Goal: Task Accomplishment & Management: Complete application form

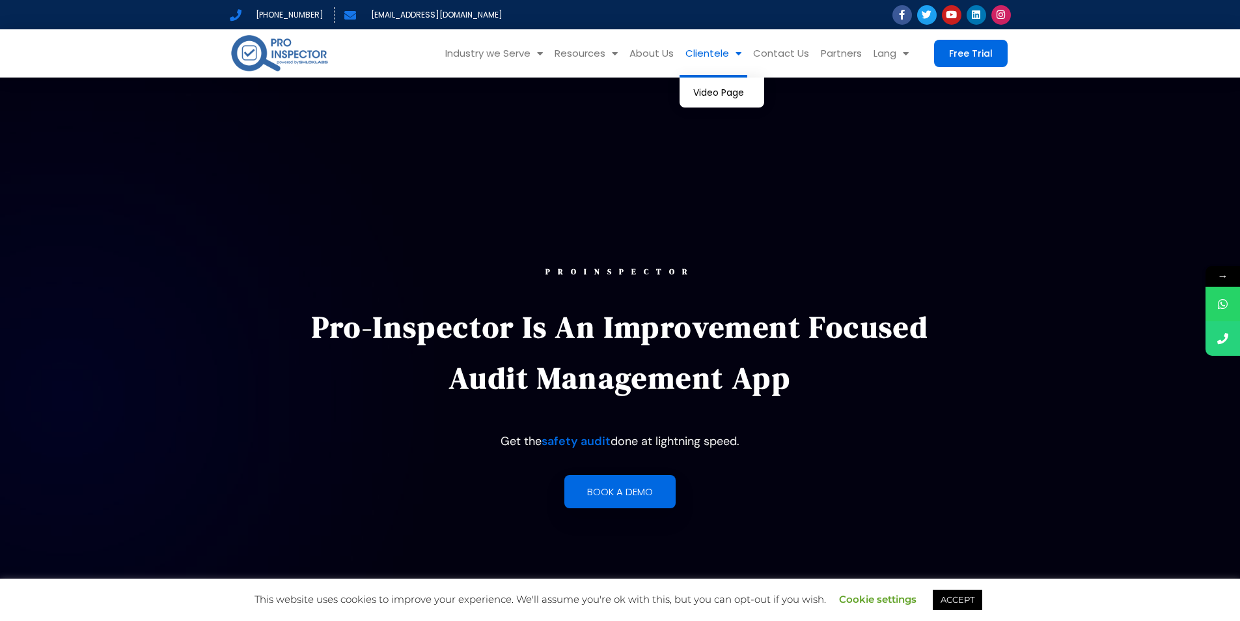
click at [706, 49] on link "Clientele" at bounding box center [714, 53] width 68 height 48
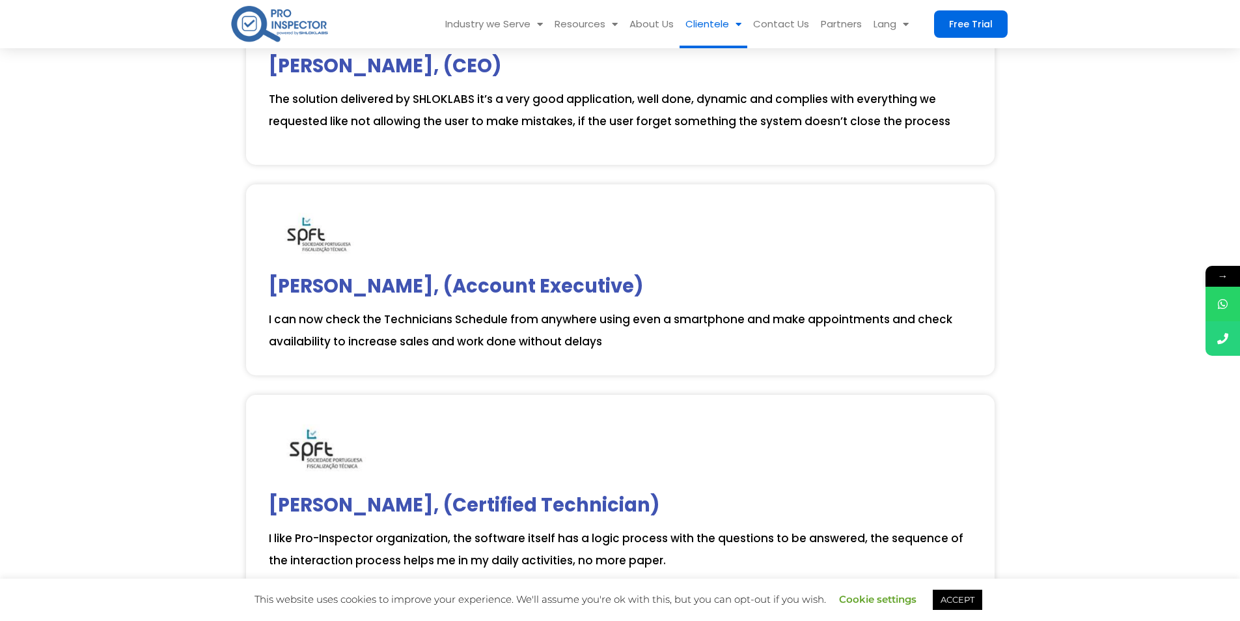
scroll to position [2930, 0]
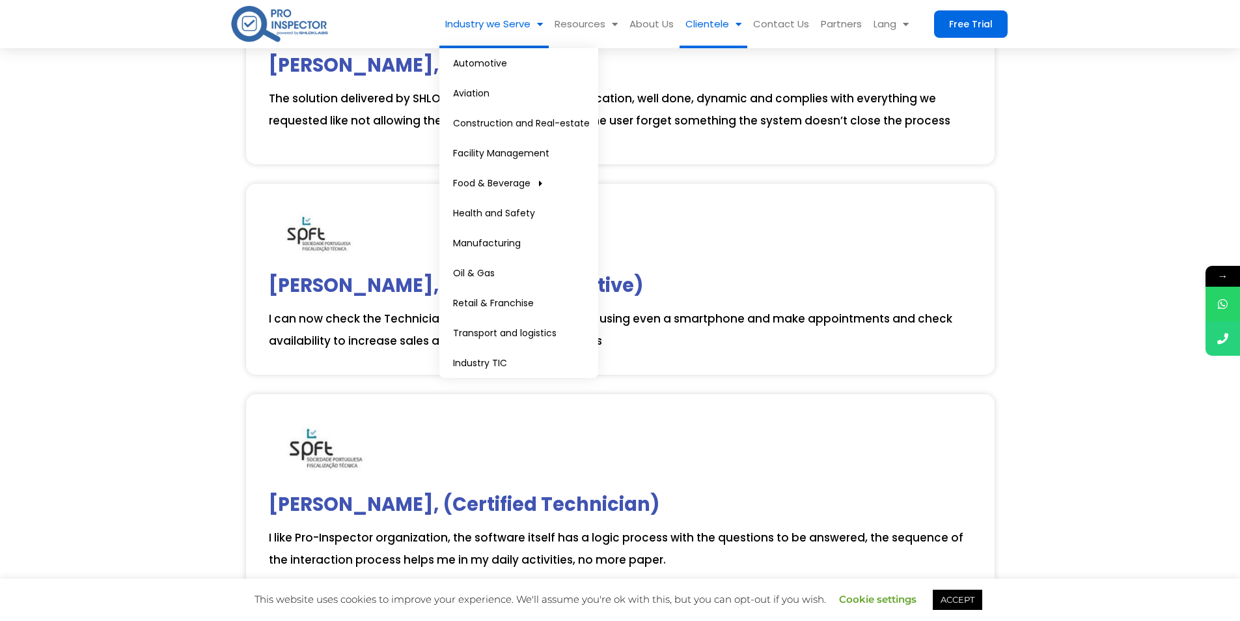
click at [517, 21] on link "Industry we Serve" at bounding box center [494, 24] width 109 height 48
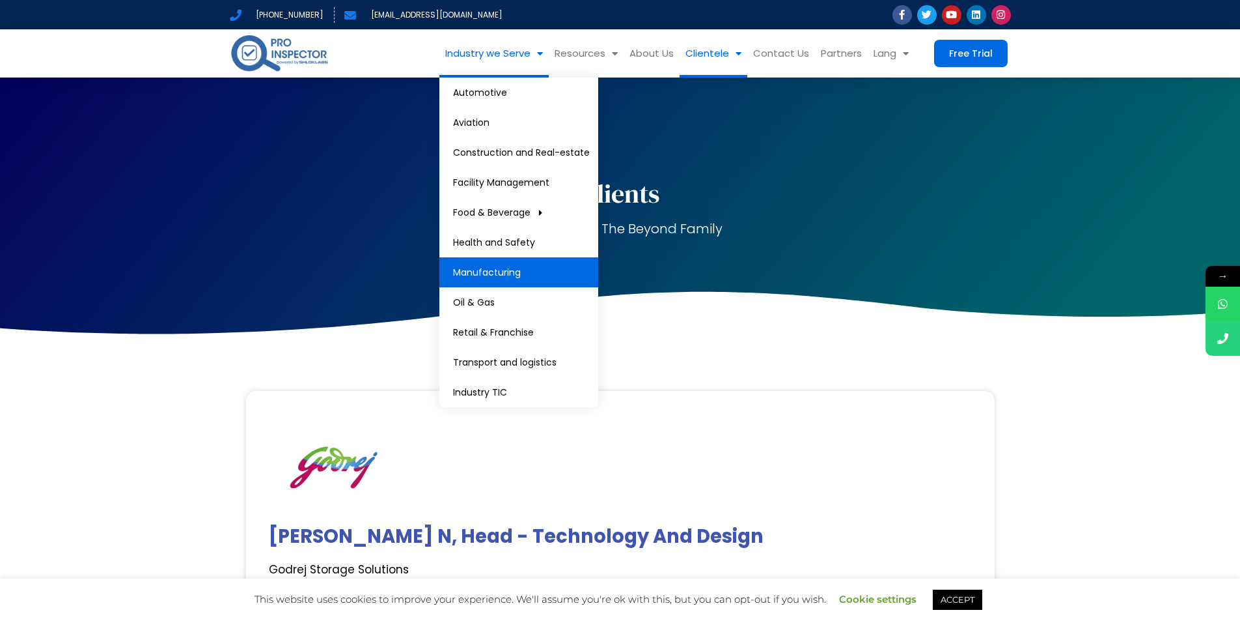
click at [527, 266] on link "Manufacturing" at bounding box center [519, 272] width 159 height 30
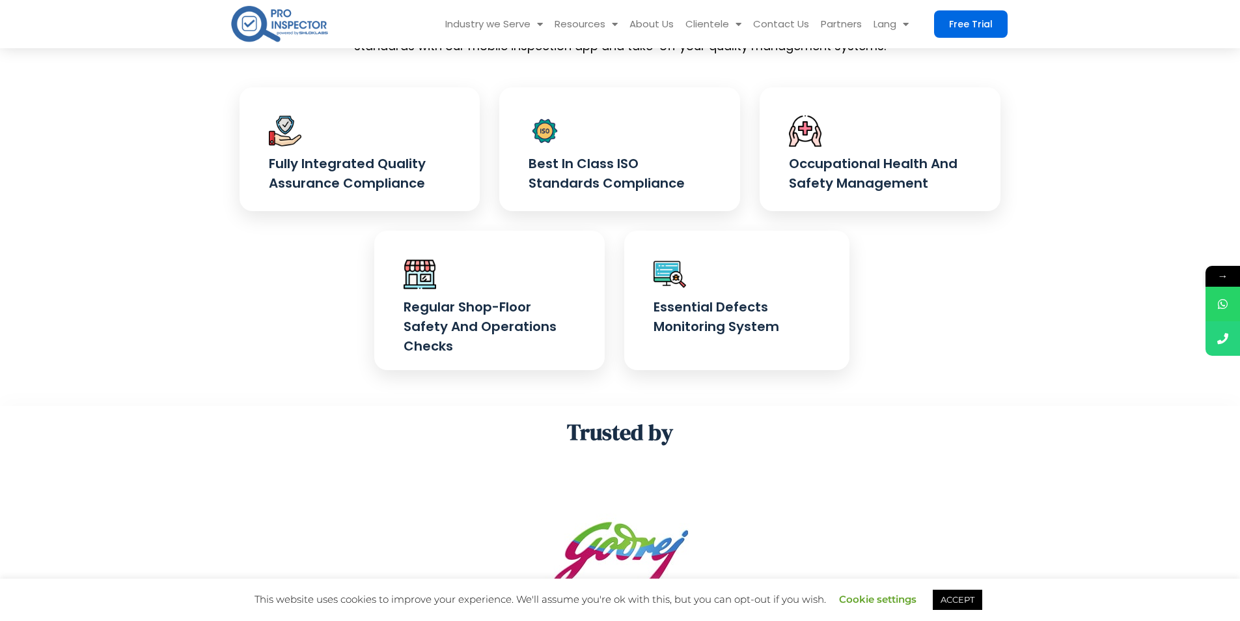
scroll to position [448, 0]
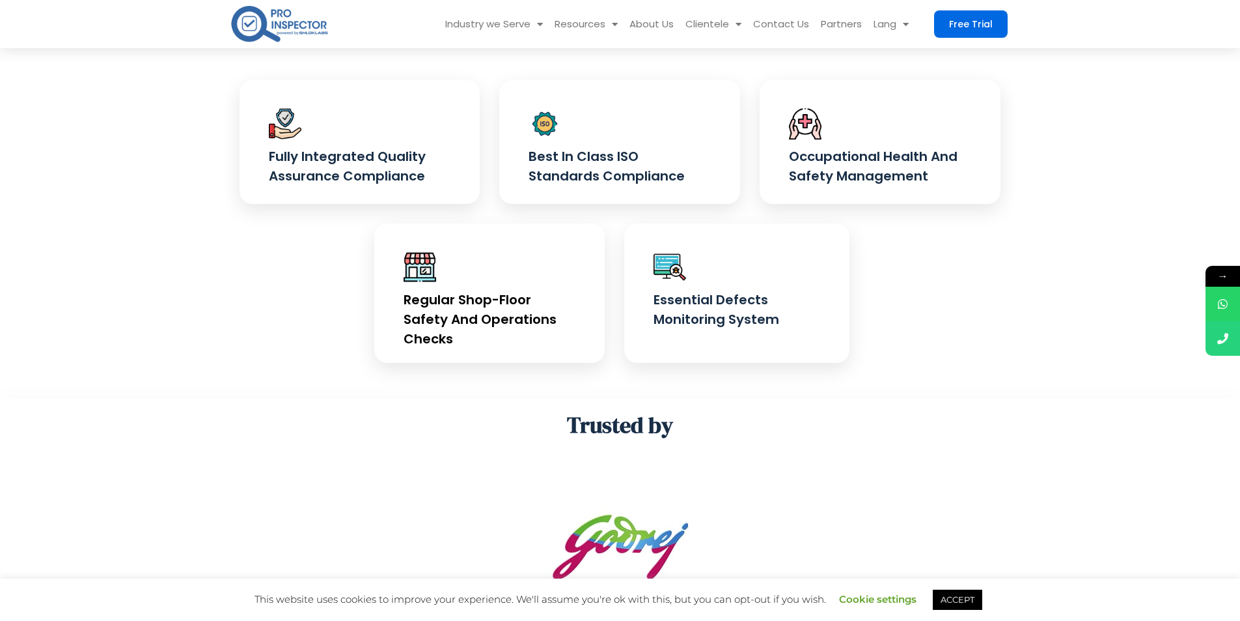
click at [530, 320] on h4 "Regular shop-floor safety and operations checks" at bounding box center [490, 319] width 172 height 59
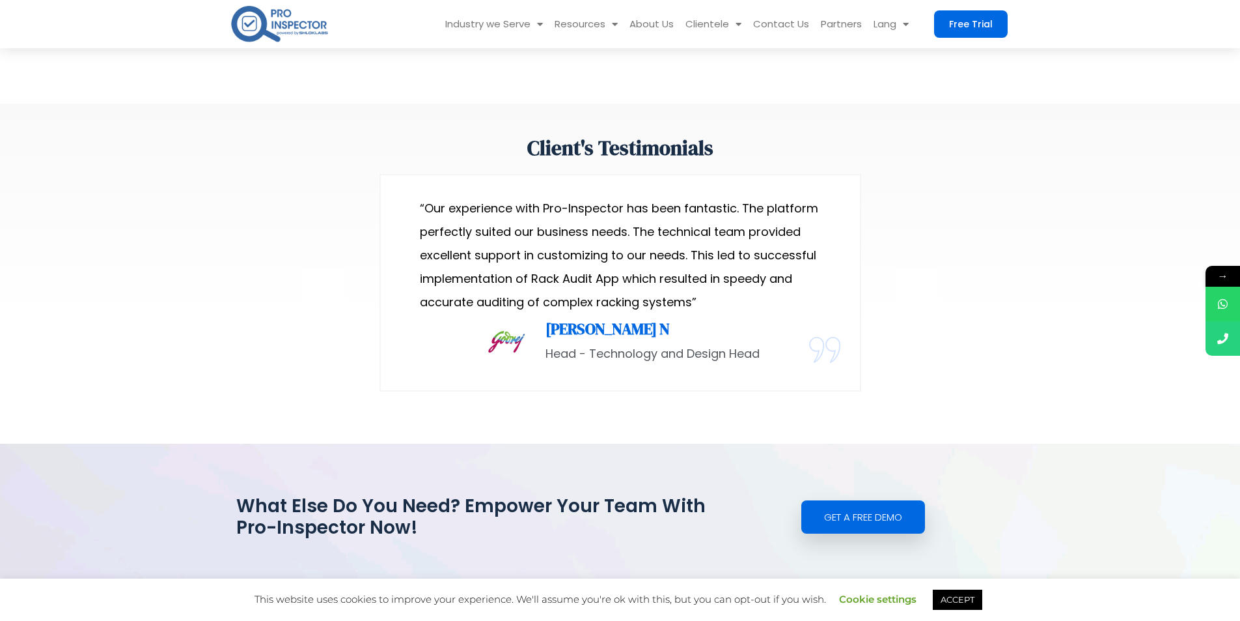
scroll to position [2007, 0]
click at [536, 280] on p "“Our experience with Pro-Inspector has been fantastic. The platform perfectly s…" at bounding box center [620, 253] width 401 height 117
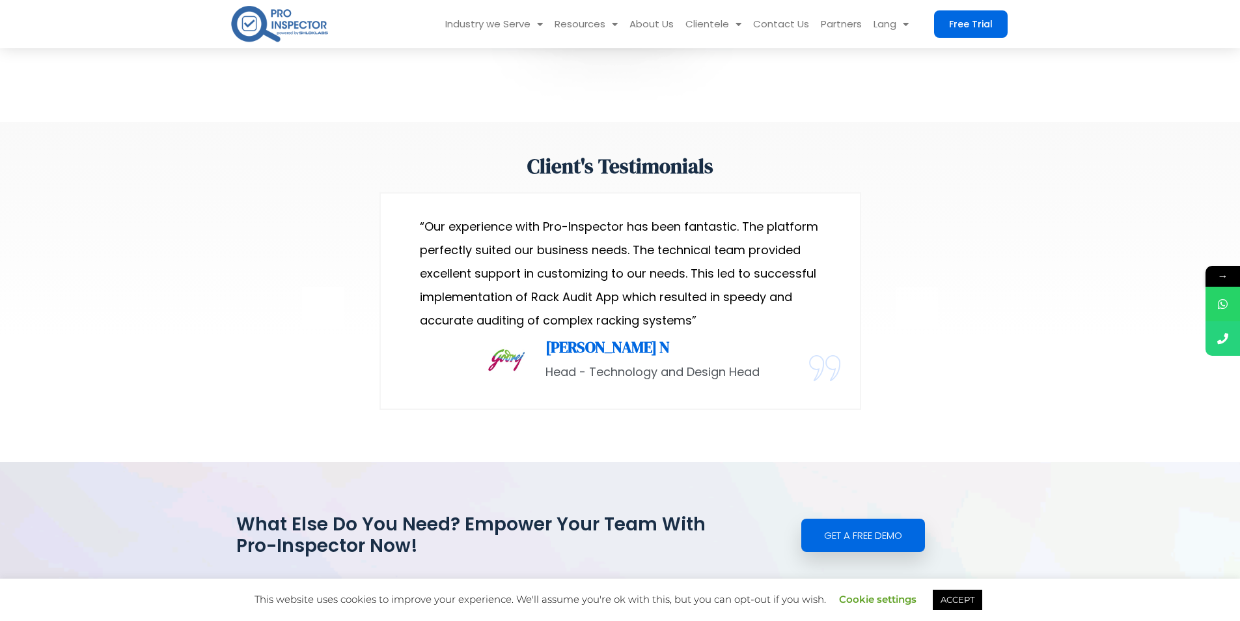
scroll to position [1987, 0]
click at [536, 280] on p "“Our experience with Pro-Inspector has been fantastic. The platform perfectly s…" at bounding box center [620, 274] width 401 height 117
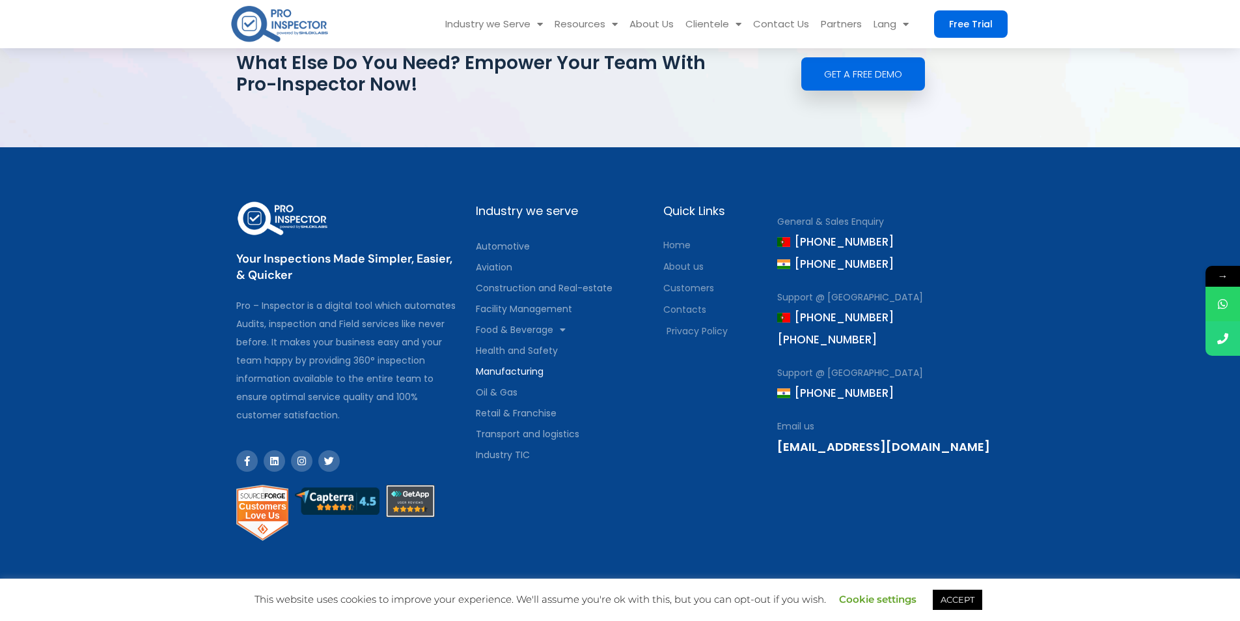
scroll to position [2449, 0]
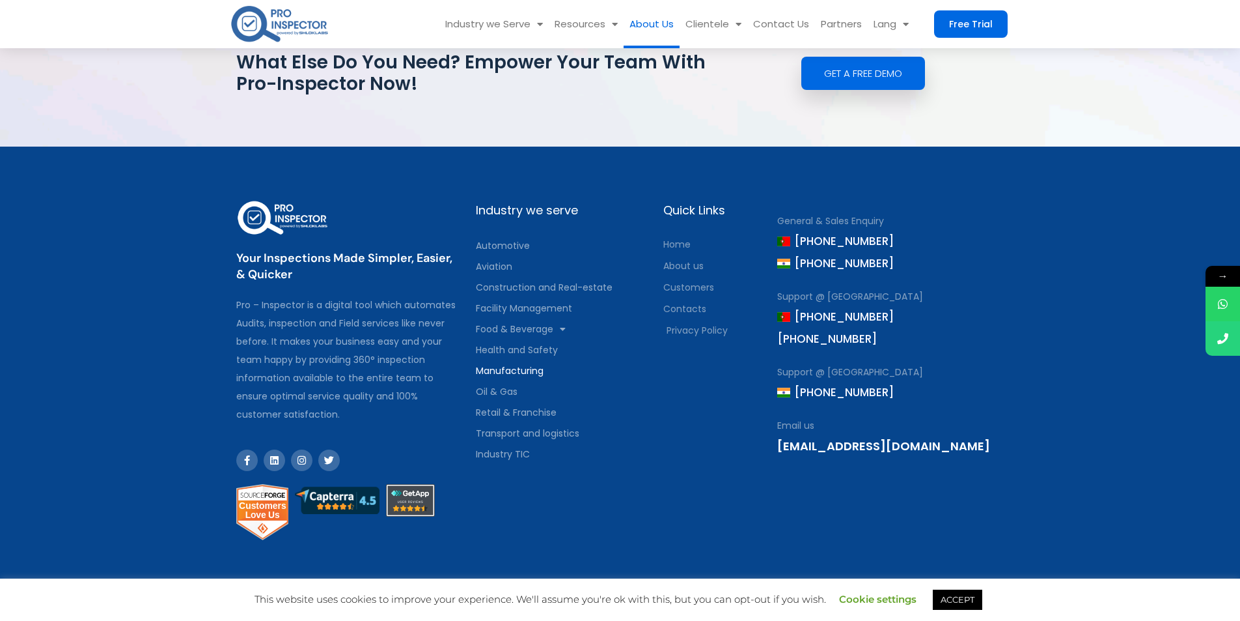
click at [667, 27] on link "About Us" at bounding box center [652, 24] width 56 height 48
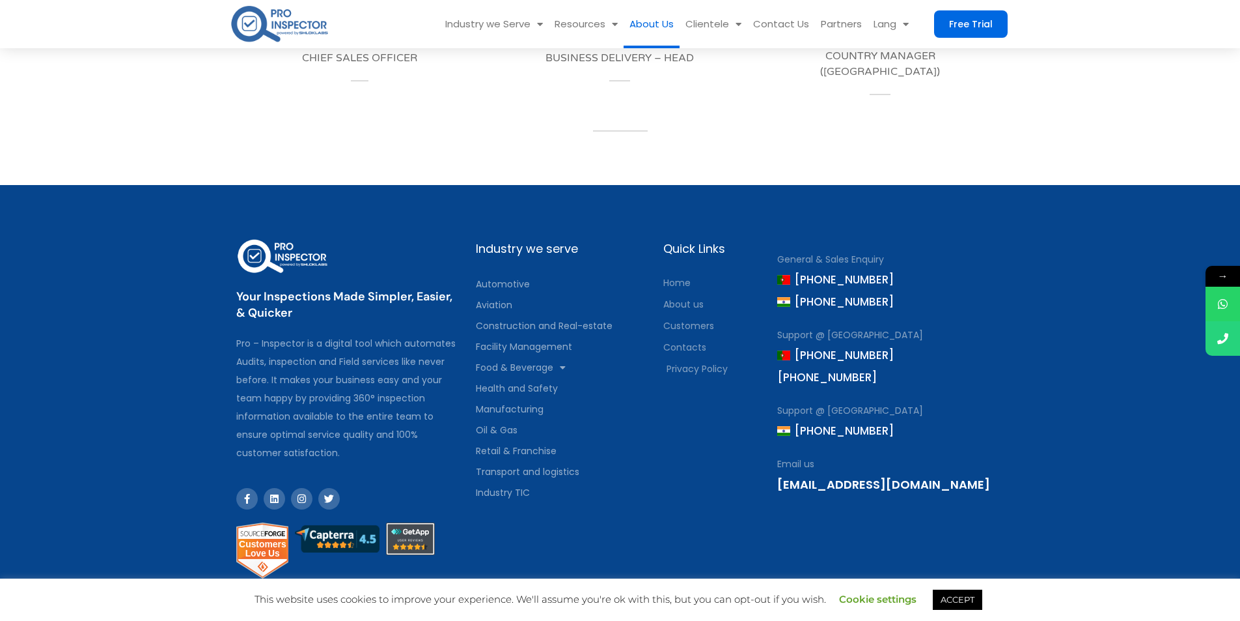
scroll to position [1472, 0]
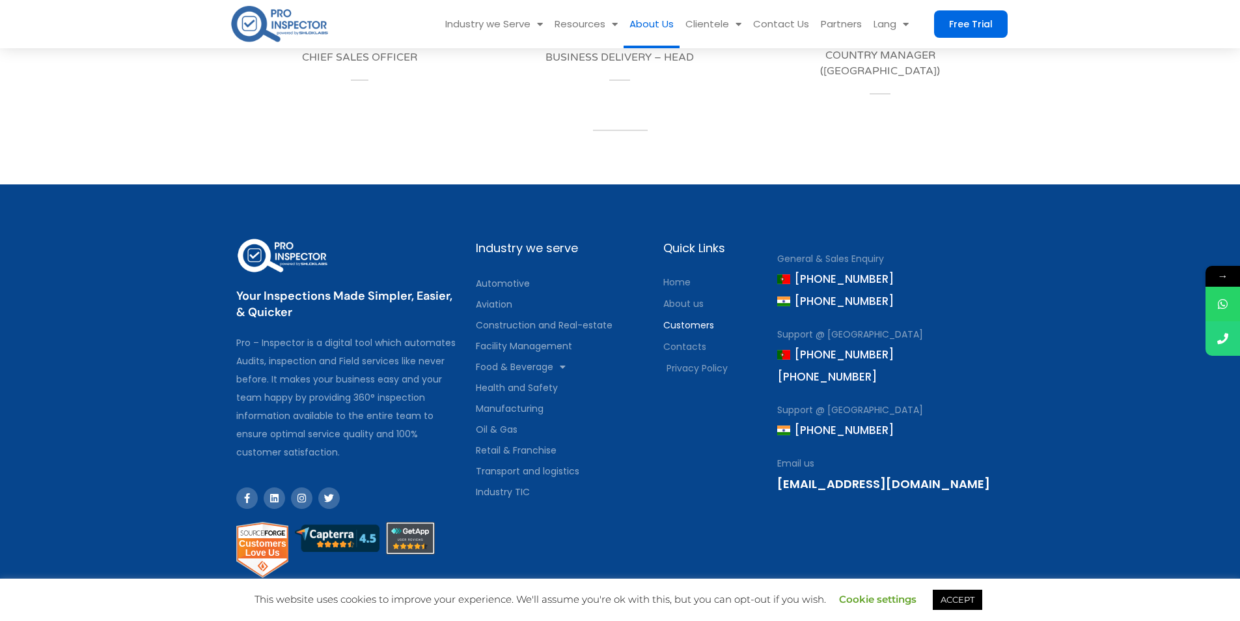
click at [684, 319] on span "Customers" at bounding box center [688, 325] width 51 height 18
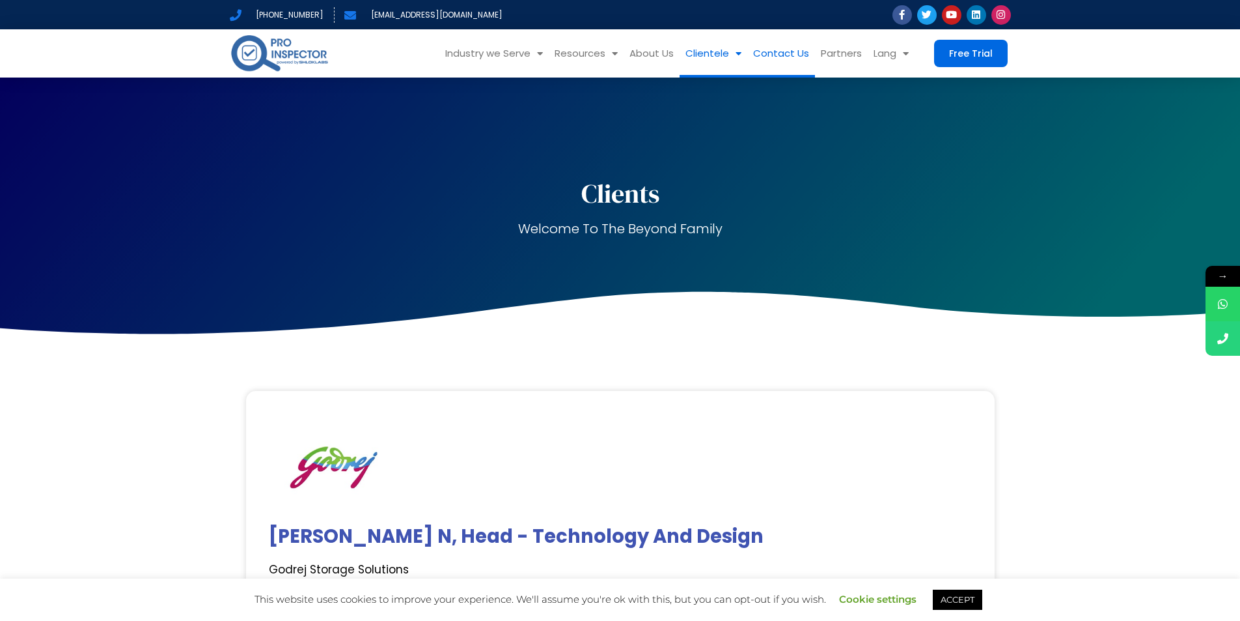
click at [798, 60] on link "Contact Us" at bounding box center [781, 53] width 68 height 48
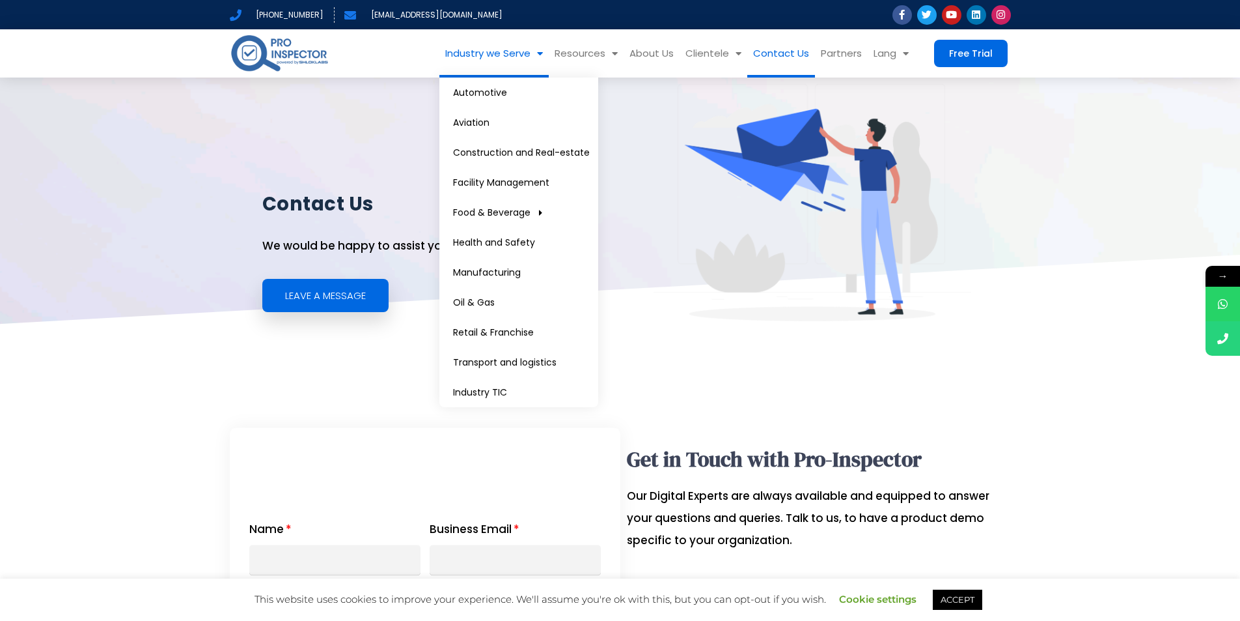
click at [512, 64] on link "Industry we Serve" at bounding box center [494, 53] width 109 height 48
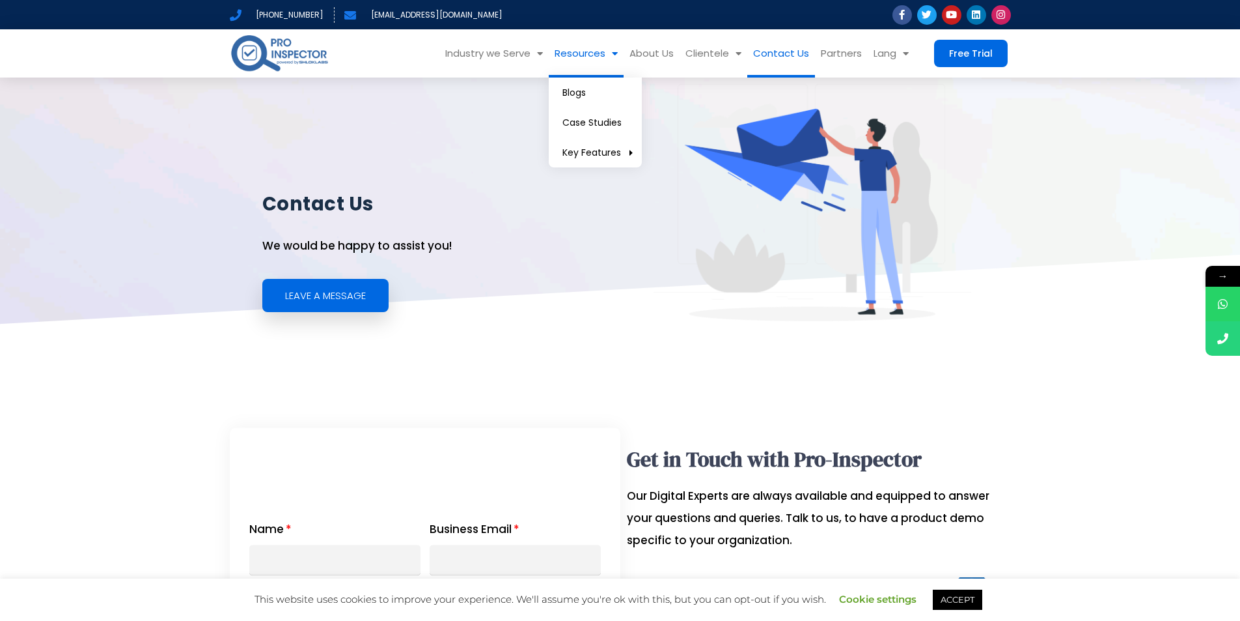
click at [595, 51] on link "Resources" at bounding box center [586, 53] width 75 height 48
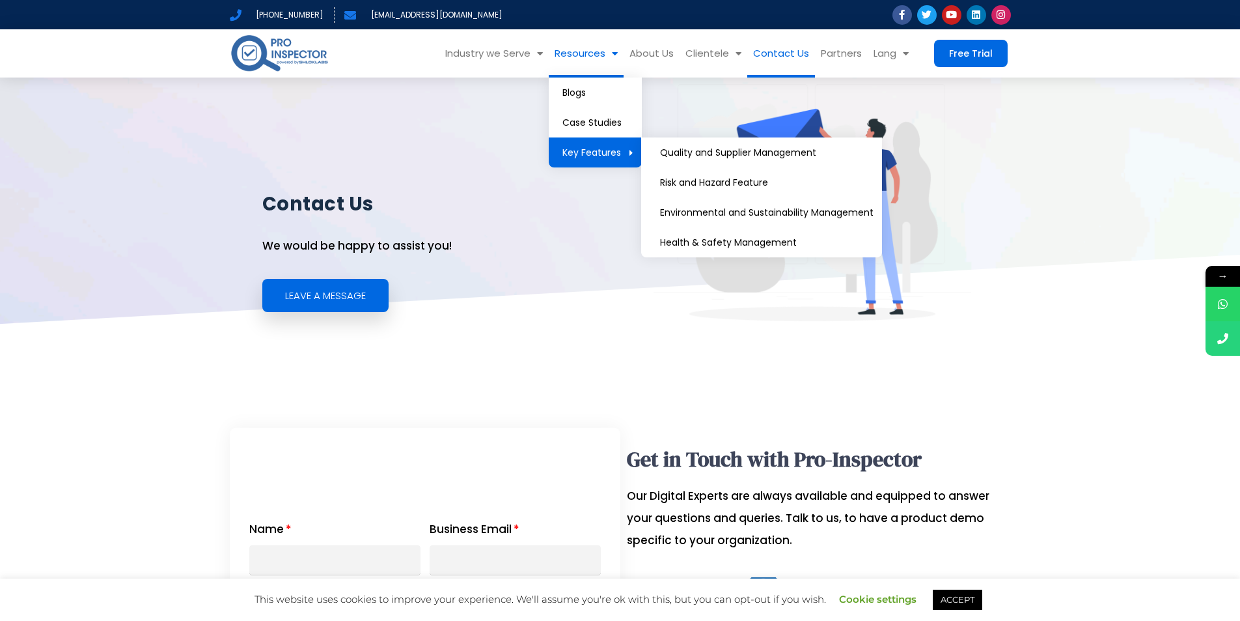
click at [586, 152] on link "Key Features" at bounding box center [595, 152] width 93 height 30
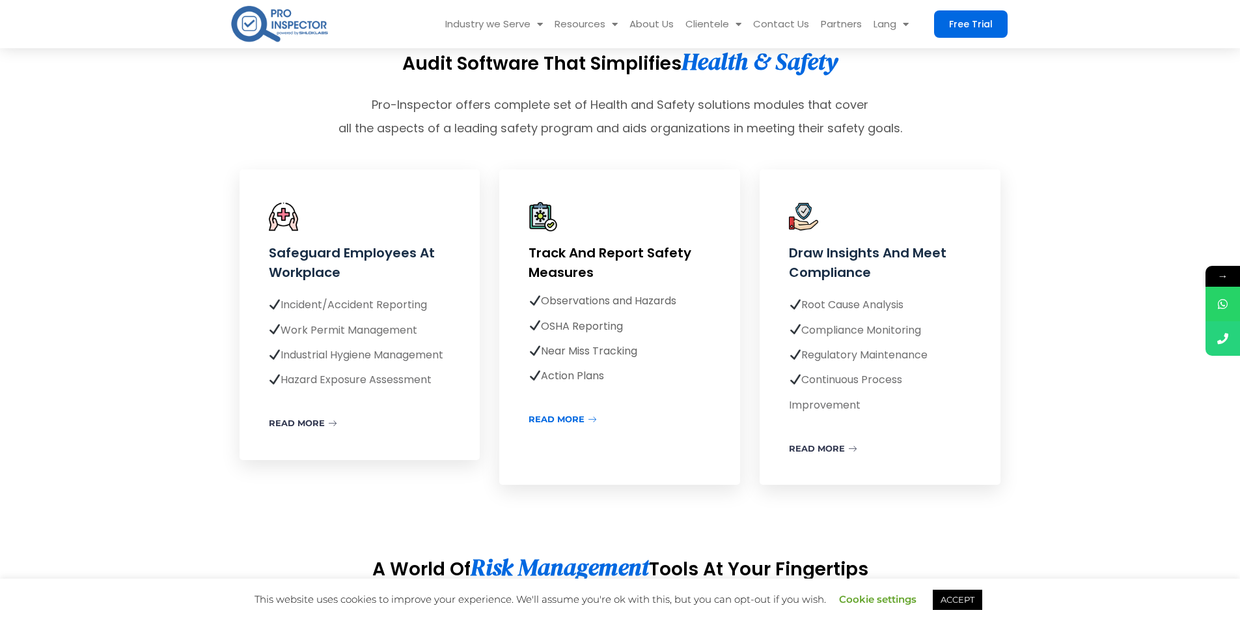
scroll to position [275, 0]
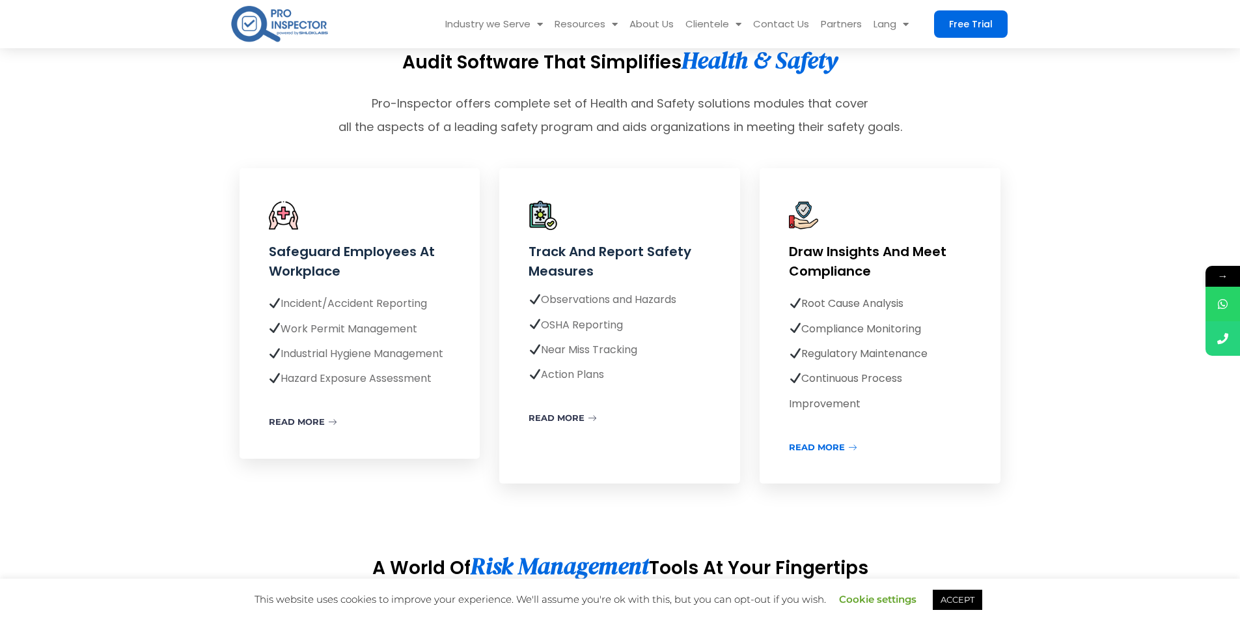
click at [818, 447] on link "READ MORE" at bounding box center [823, 447] width 68 height 8
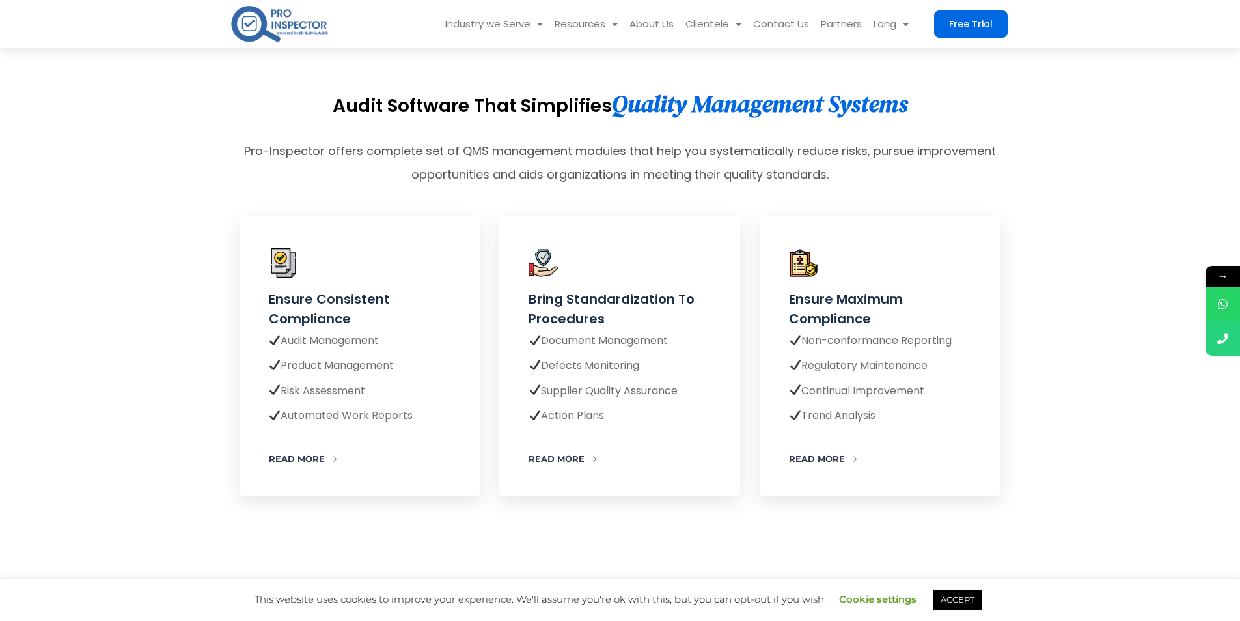
scroll to position [1743, 0]
click at [328, 440] on div "Ensure Consistent Compliance Audit Management Product Management Risk Assessmen…" at bounding box center [360, 376] width 182 height 177
click at [317, 456] on link "READ MORE" at bounding box center [303, 458] width 68 height 8
click at [561, 454] on link "READ MORE" at bounding box center [563, 458] width 68 height 8
click at [822, 454] on link "READ MORE" at bounding box center [823, 458] width 68 height 8
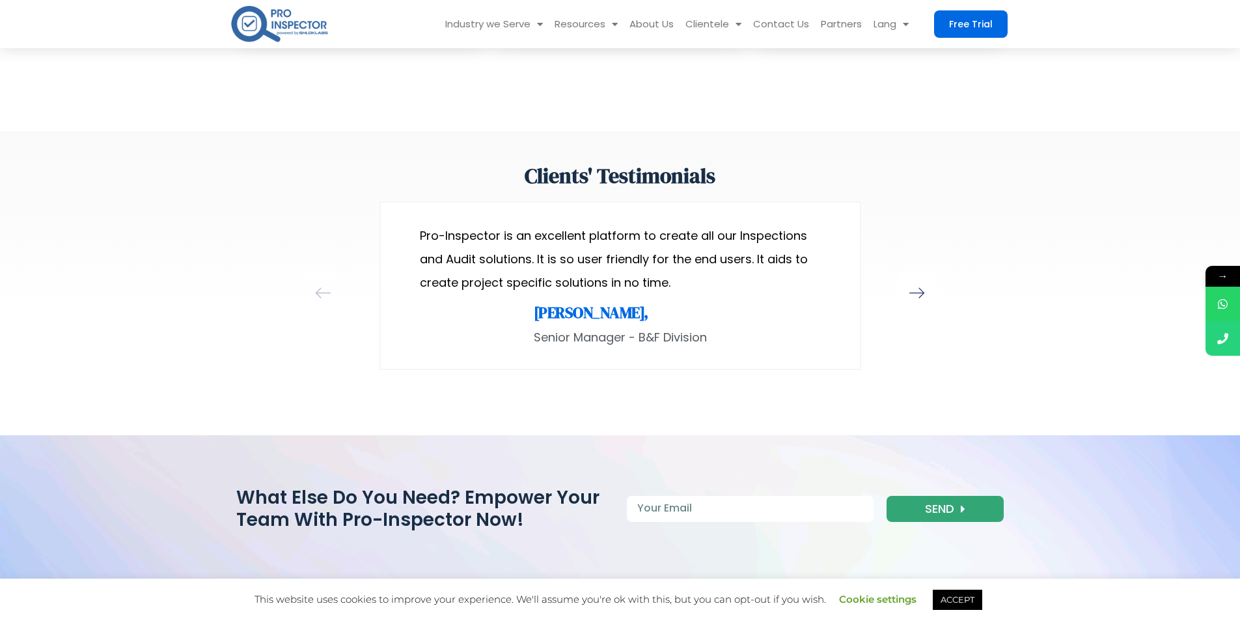
scroll to position [2201, 0]
click at [923, 292] on icon "Next slide" at bounding box center [917, 293] width 16 height 16
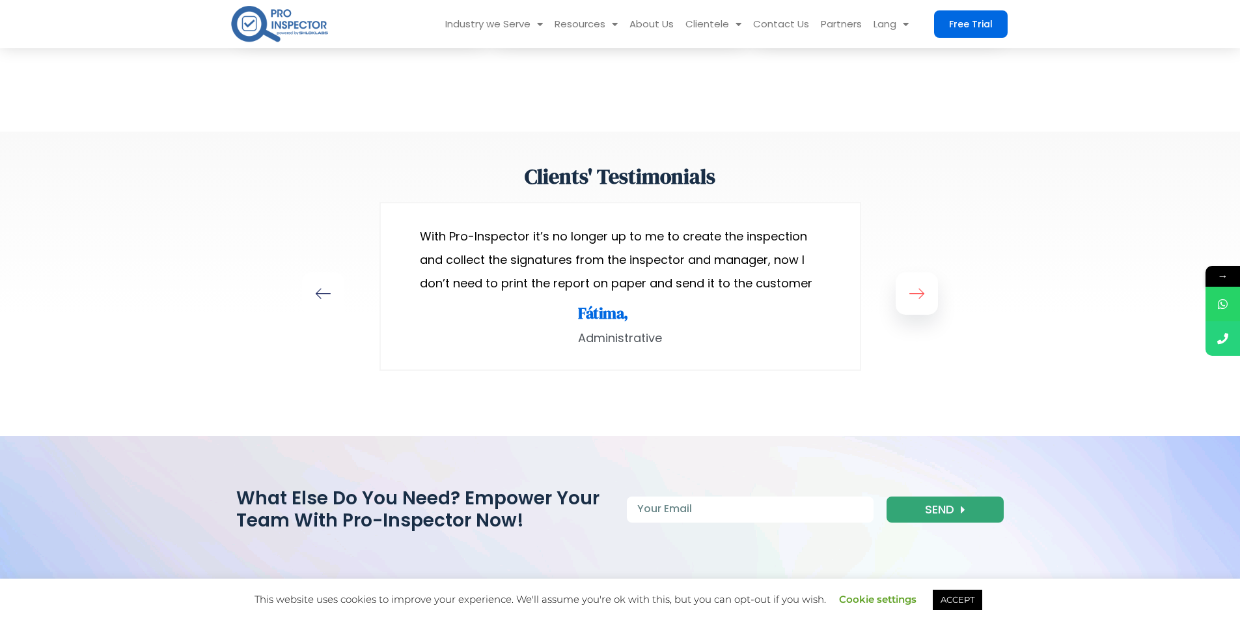
click at [923, 292] on icon "Next slide" at bounding box center [917, 293] width 16 height 16
click at [317, 303] on div "Previous slide" at bounding box center [323, 293] width 42 height 42
click at [914, 286] on icon "Next slide" at bounding box center [917, 293] width 16 height 16
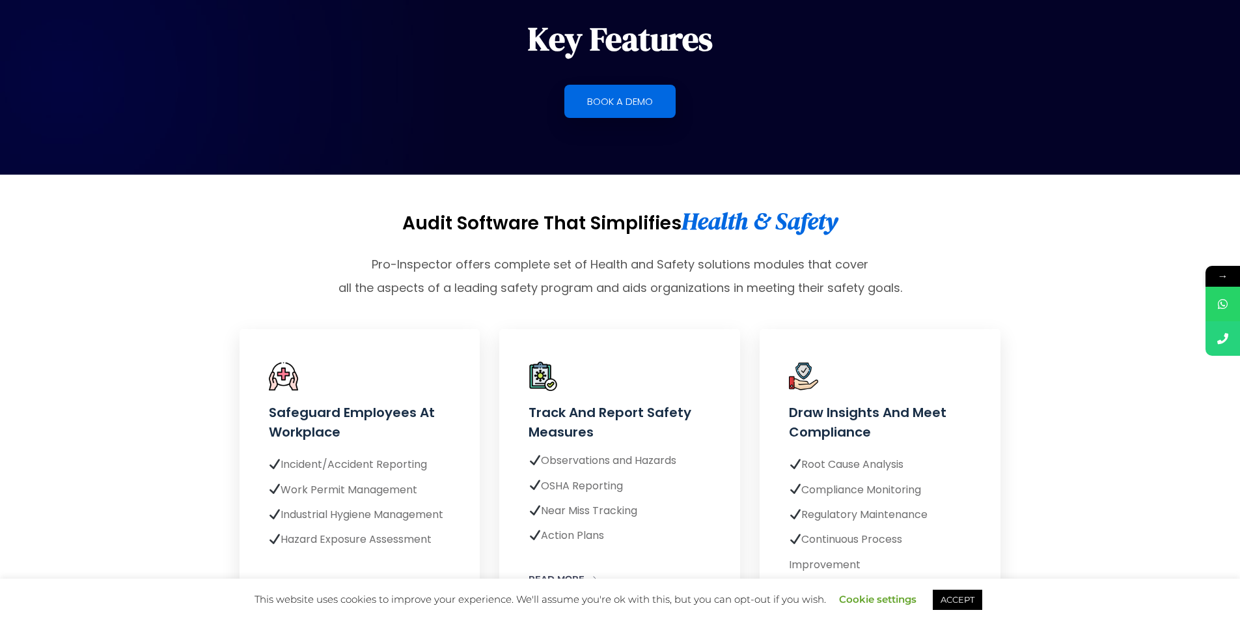
scroll to position [0, 0]
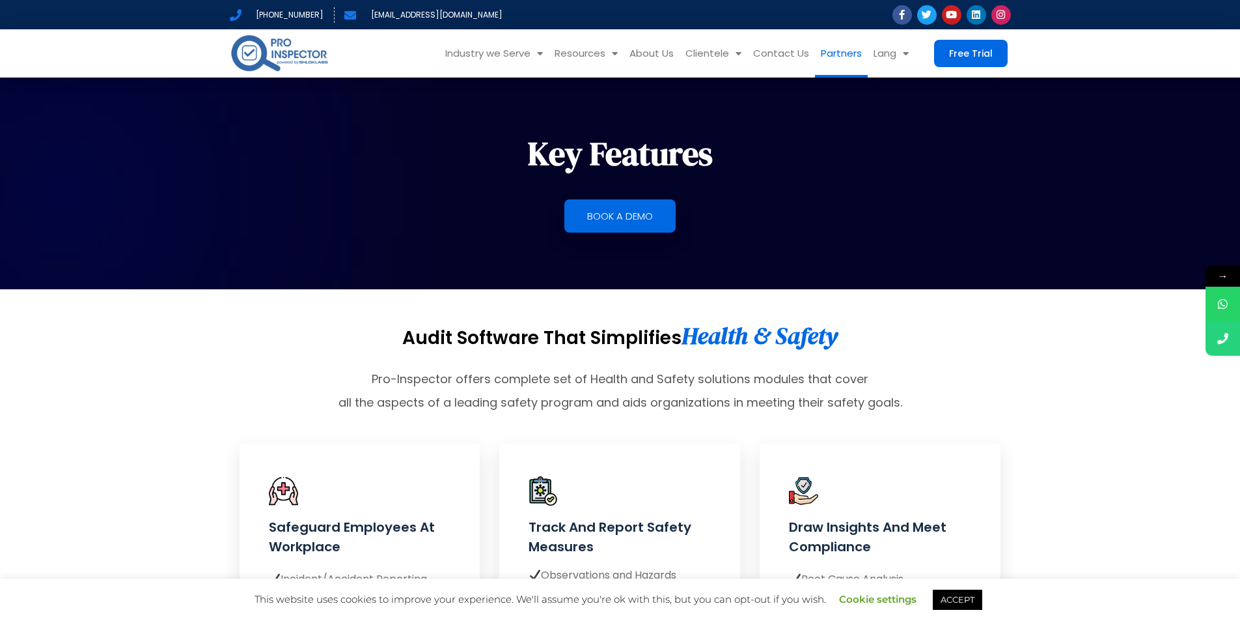
click at [816, 50] on link "Partners" at bounding box center [841, 53] width 53 height 48
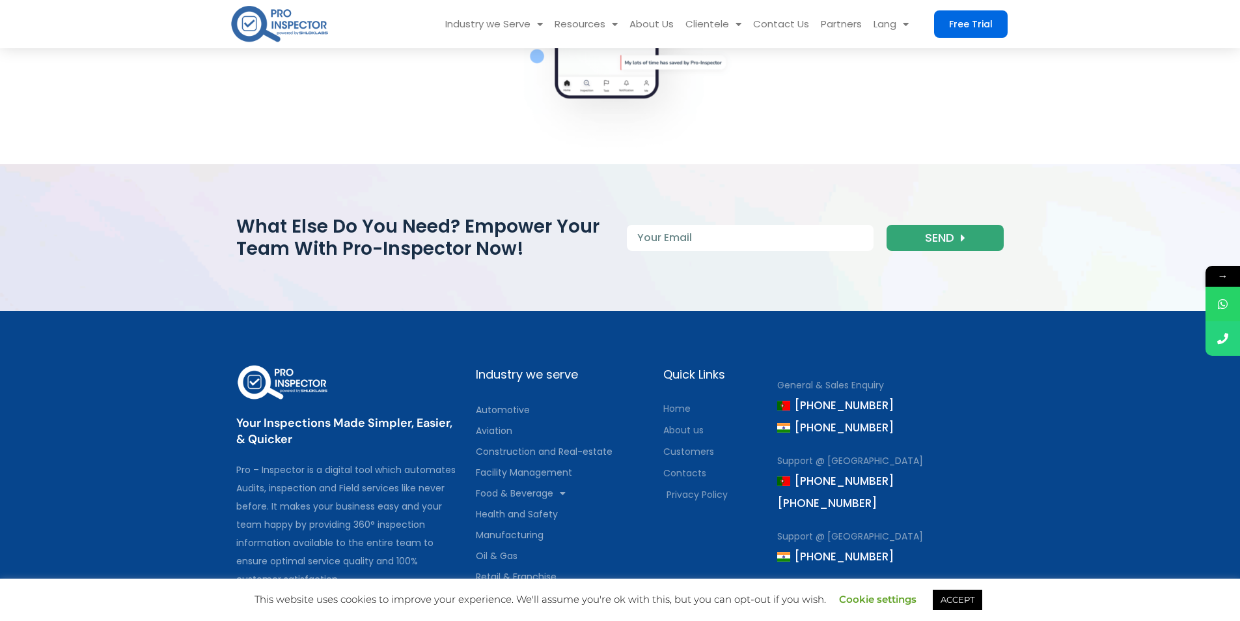
scroll to position [1906, 0]
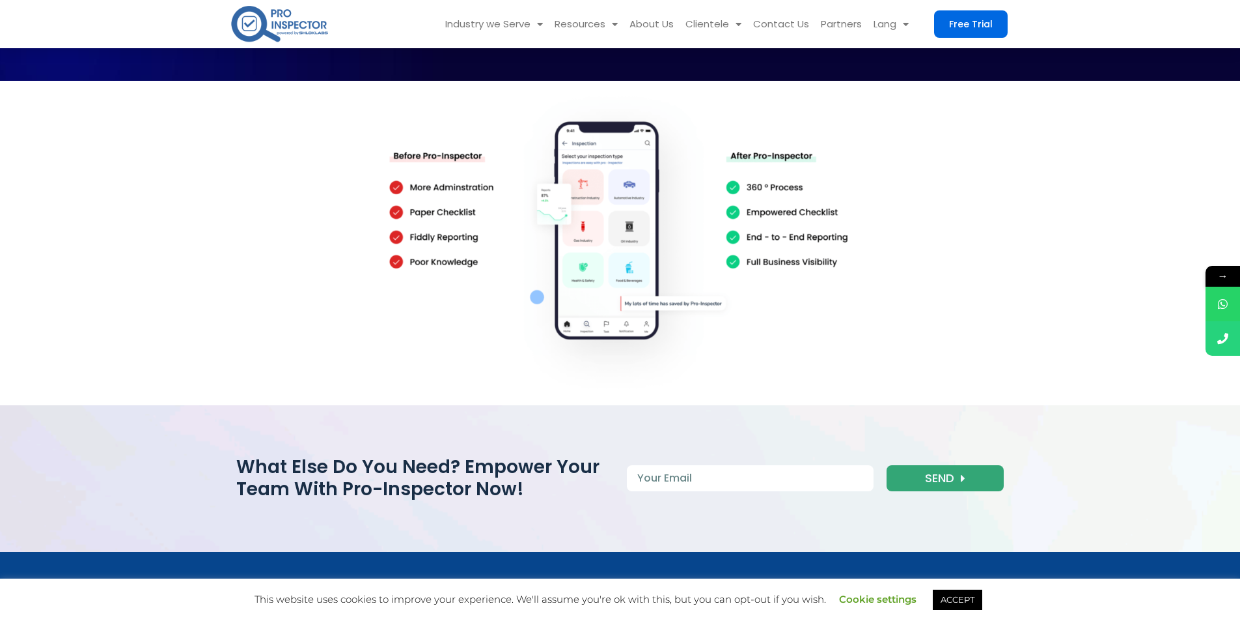
scroll to position [1444, 0]
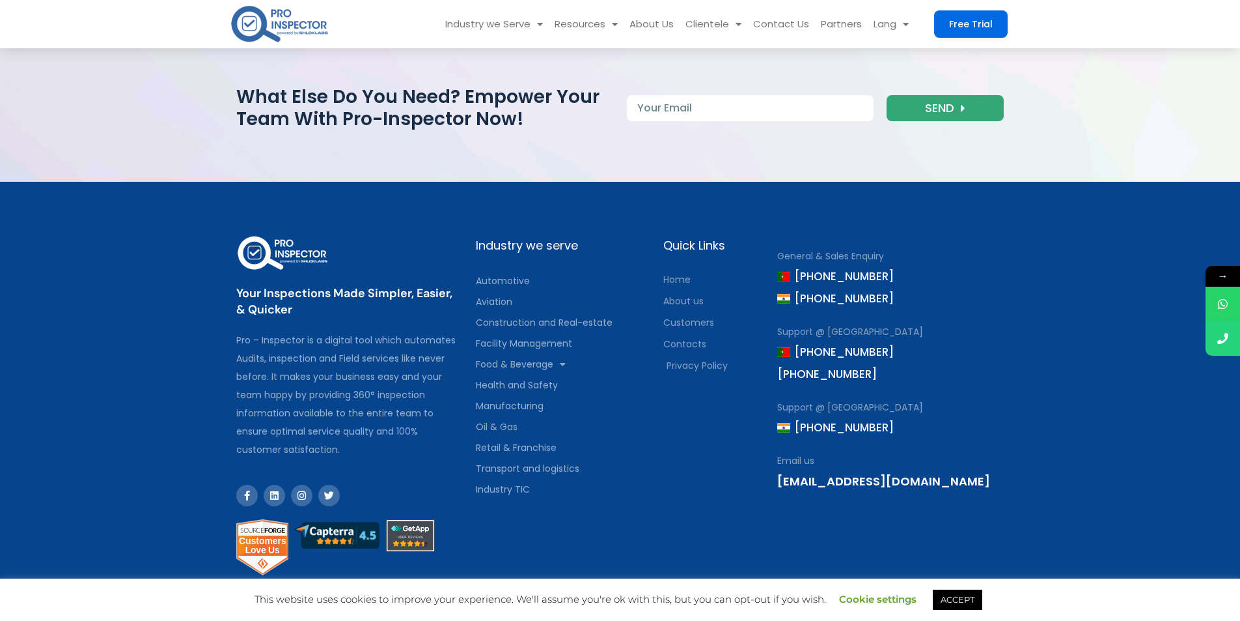
scroll to position [1820, 0]
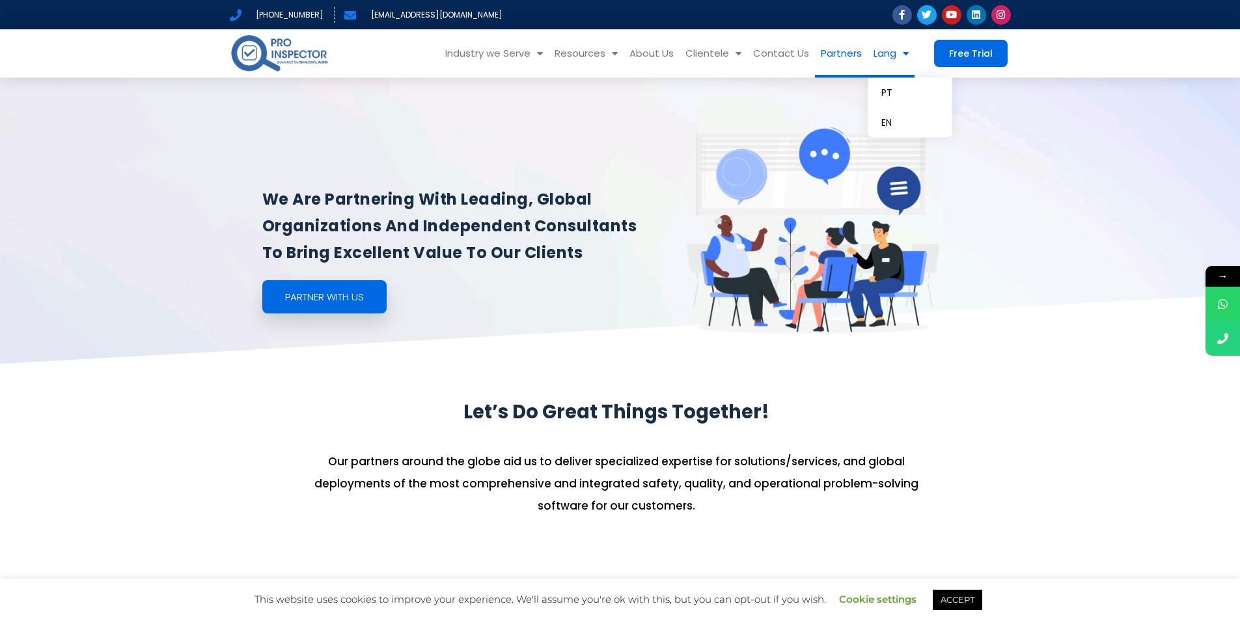
click at [892, 48] on link "Lang" at bounding box center [891, 53] width 47 height 48
click at [976, 46] on link "Free Trial" at bounding box center [971, 53] width 74 height 27
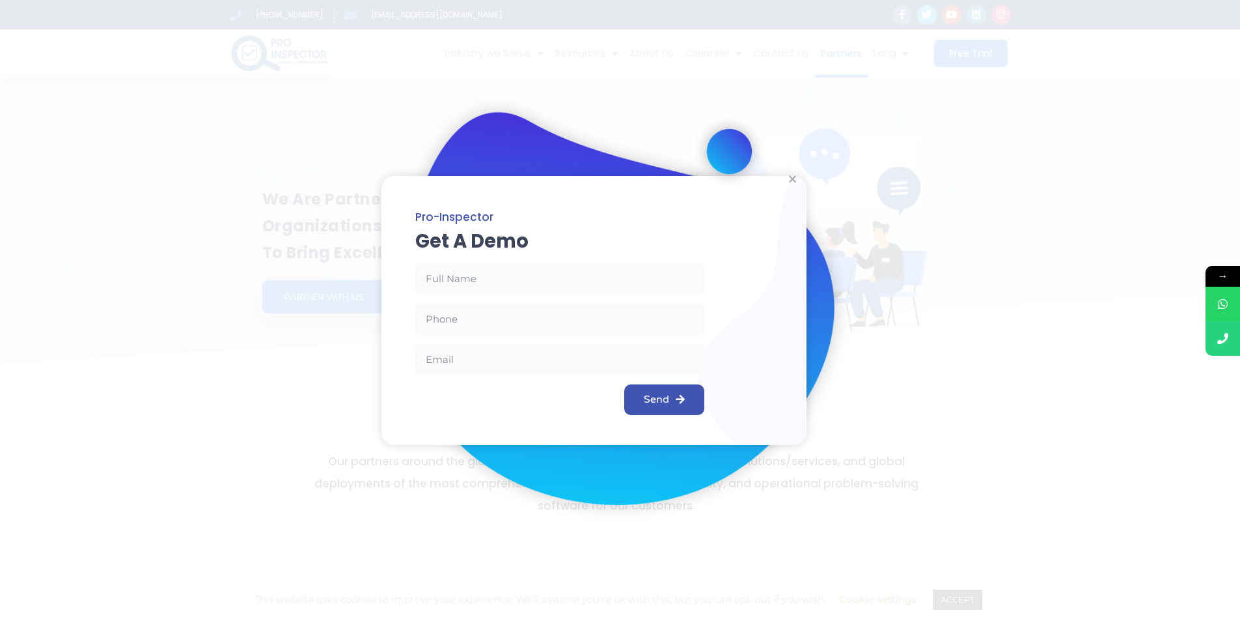
click at [596, 260] on div at bounding box center [594, 310] width 425 height 268
click at [557, 287] on input "Name" at bounding box center [559, 278] width 289 height 31
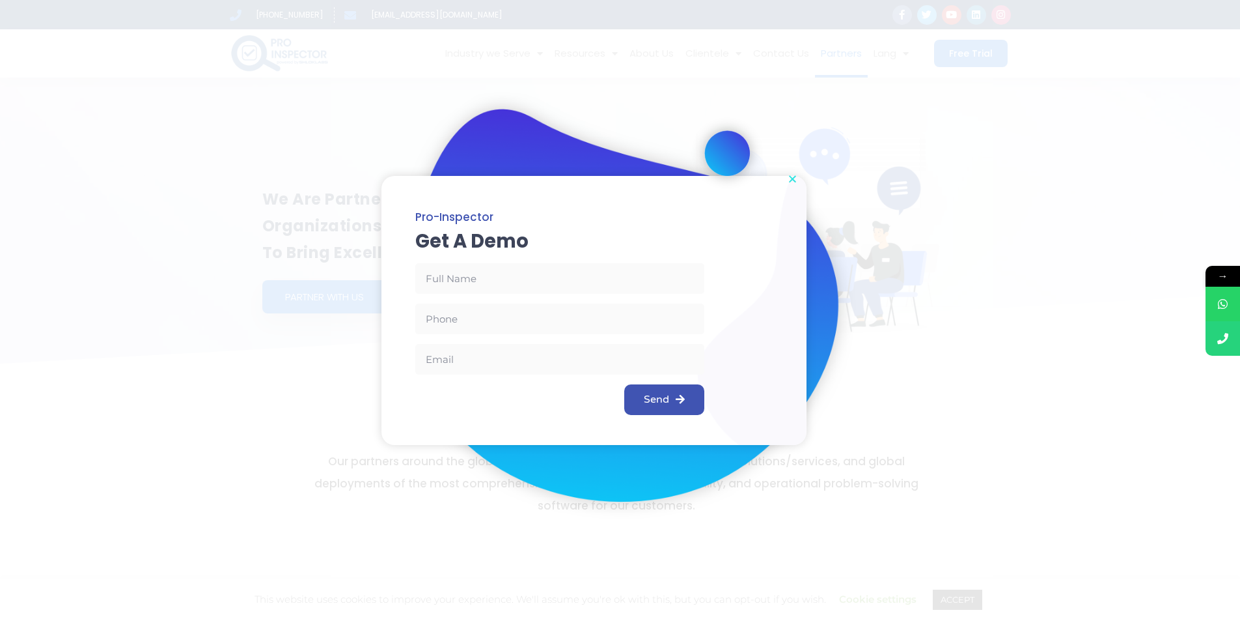
click at [790, 176] on icon "Close" at bounding box center [793, 179] width 10 height 10
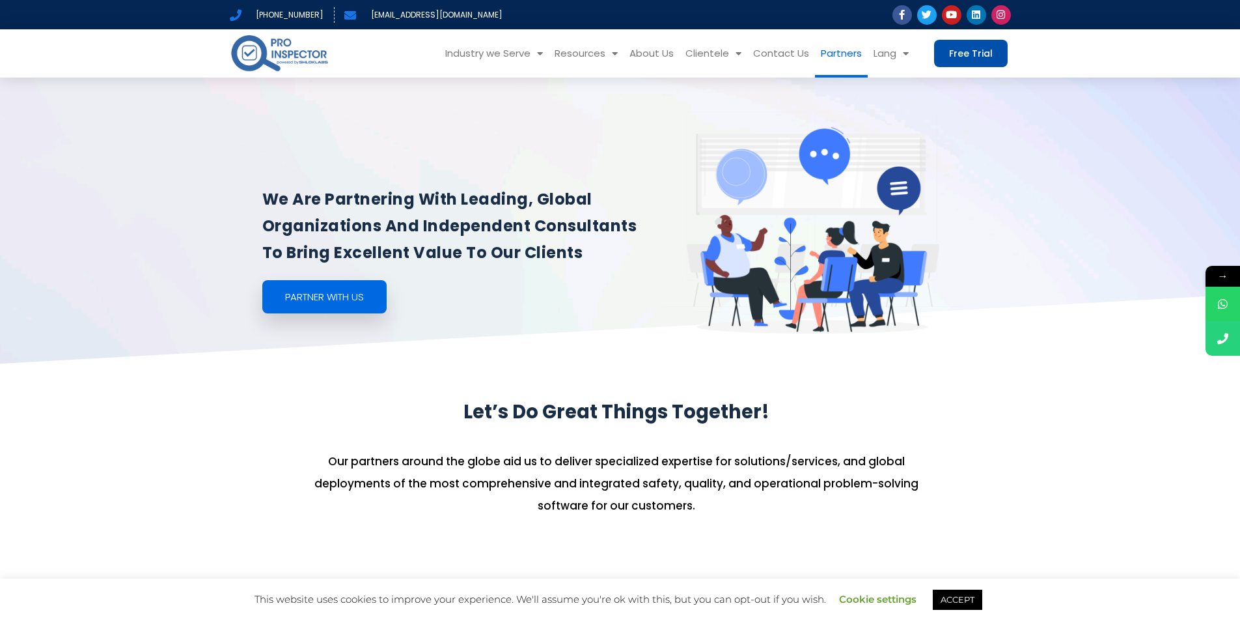
click at [988, 54] on span "Free Trial" at bounding box center [971, 53] width 44 height 9
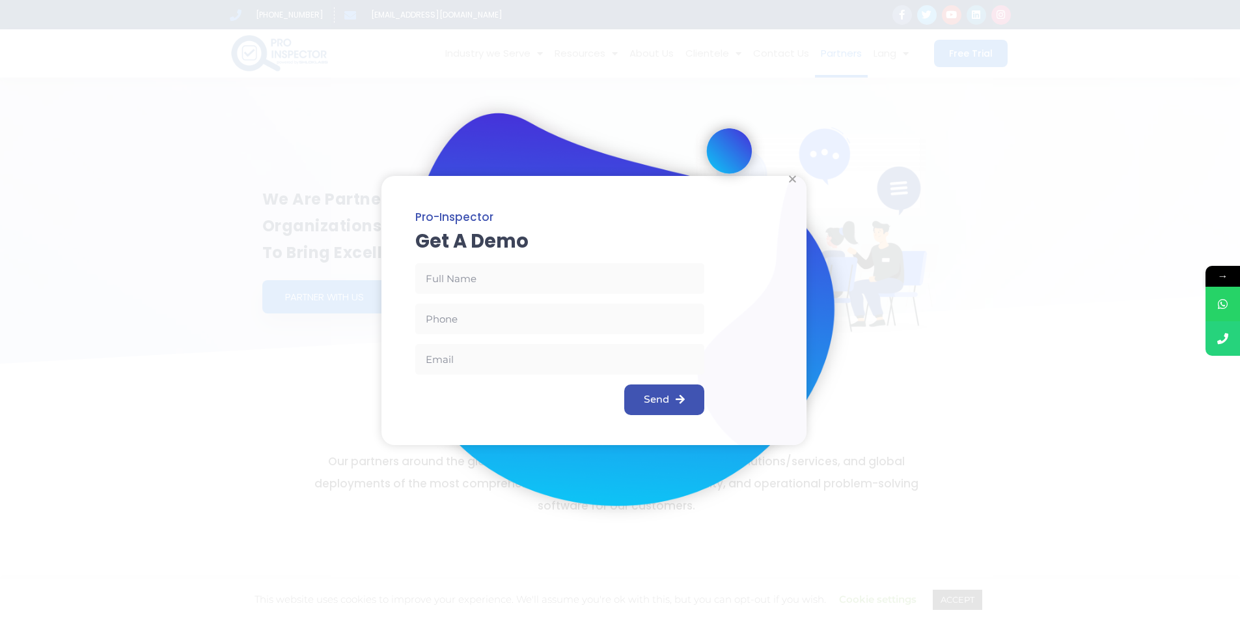
click at [602, 286] on input "Name" at bounding box center [559, 278] width 289 height 31
click at [525, 292] on input "Name" at bounding box center [559, 278] width 289 height 31
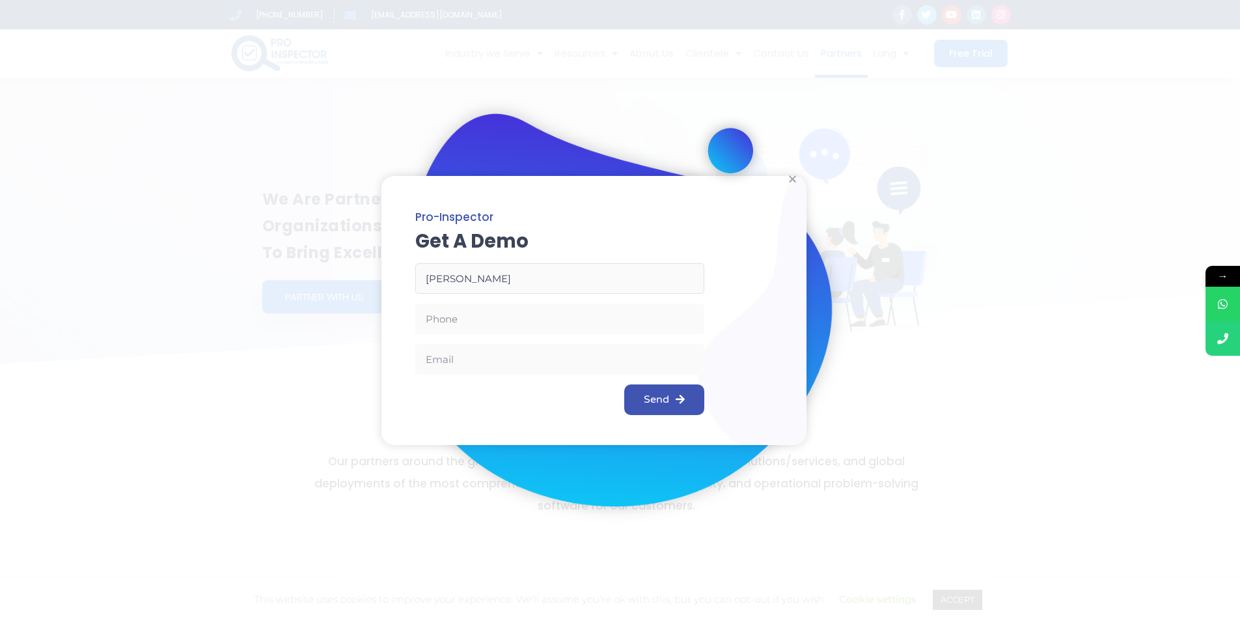
type input "[PERSON_NAME]"
click at [482, 303] on input "I want" at bounding box center [559, 318] width 289 height 31
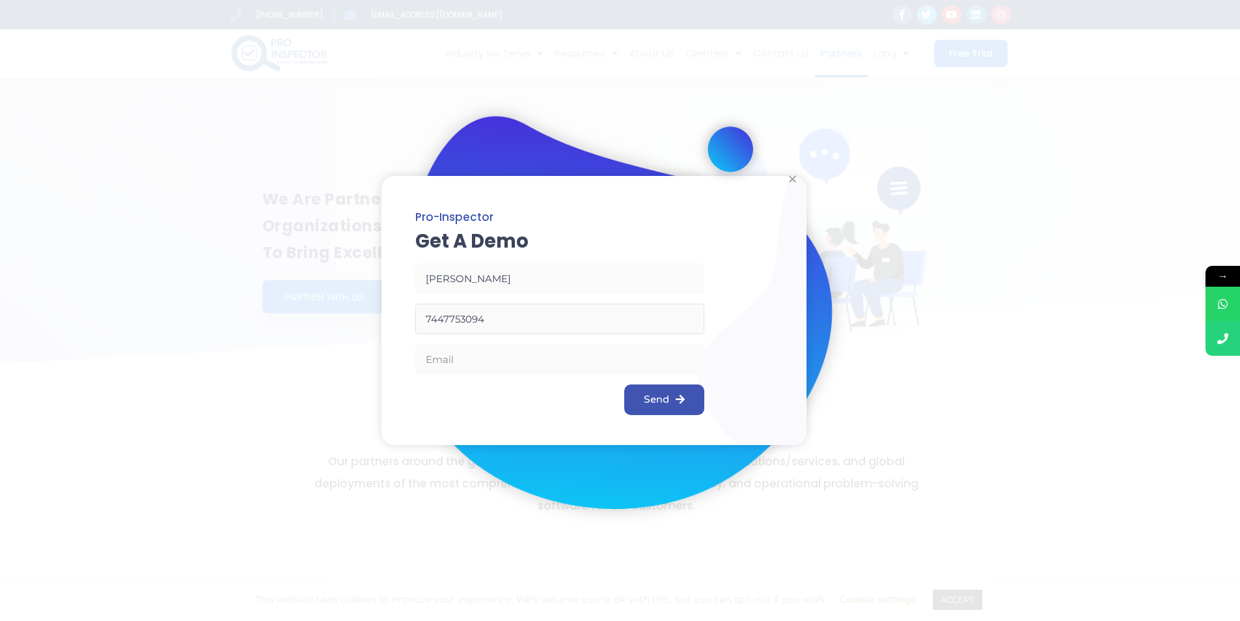
type input "7447753094"
click at [488, 369] on input "s" at bounding box center [559, 359] width 289 height 31
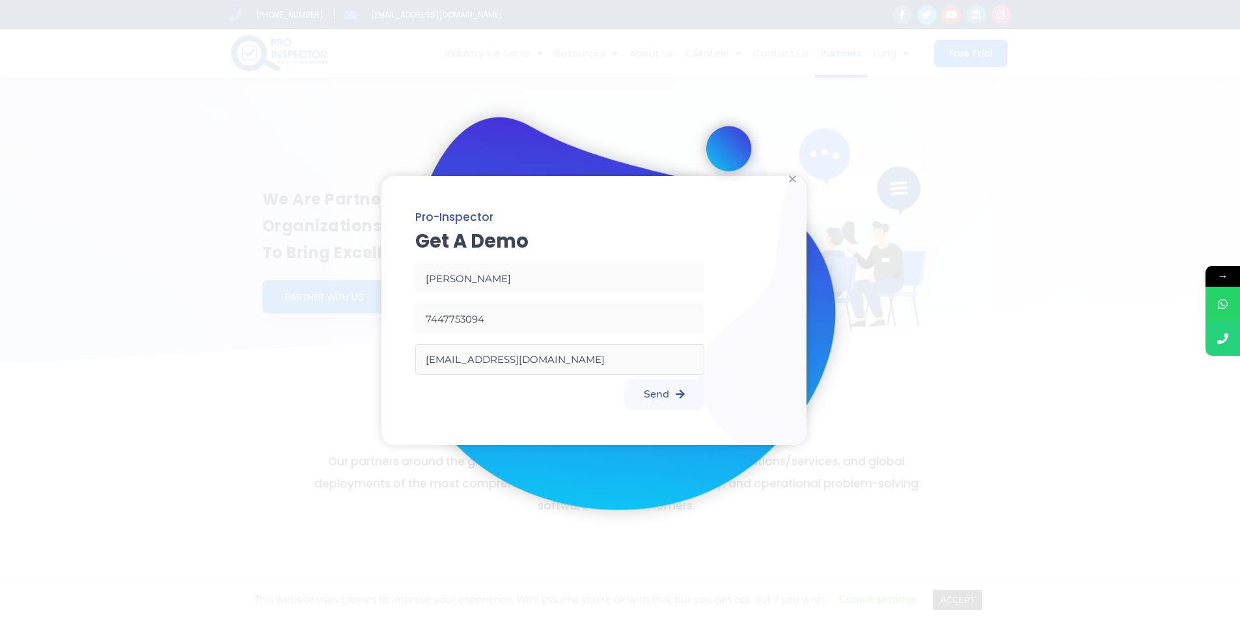
type input "[EMAIL_ADDRESS][DOMAIN_NAME]"
click at [647, 397] on span "Send" at bounding box center [656, 394] width 25 height 10
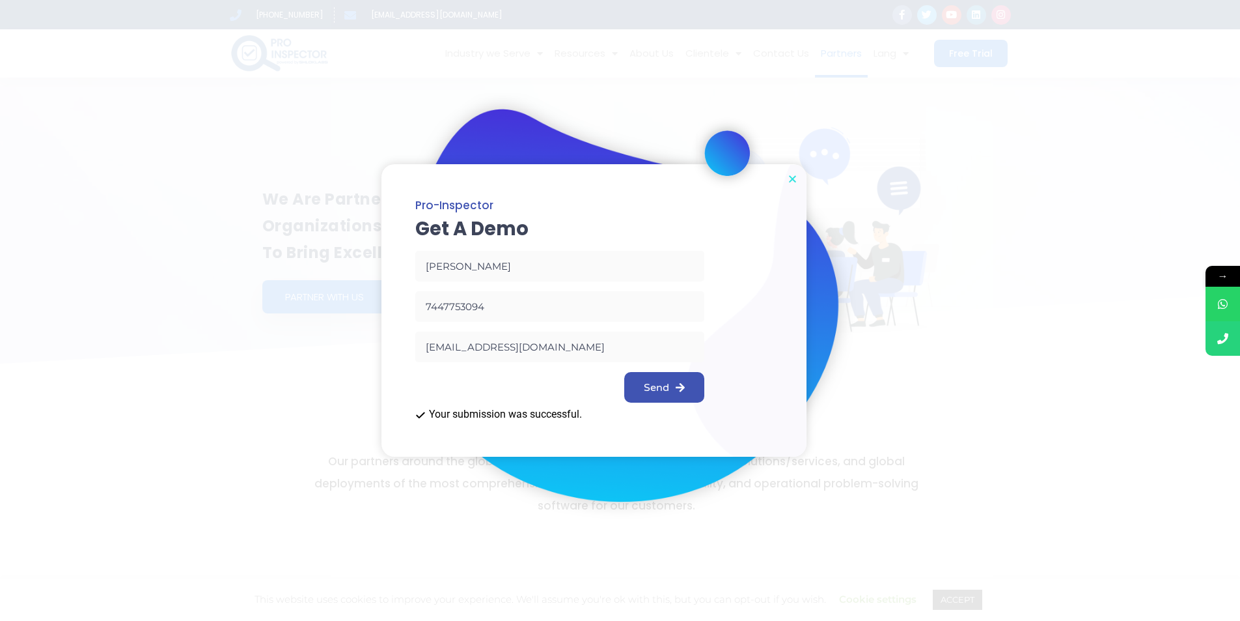
click at [791, 178] on icon "Close" at bounding box center [793, 179] width 10 height 10
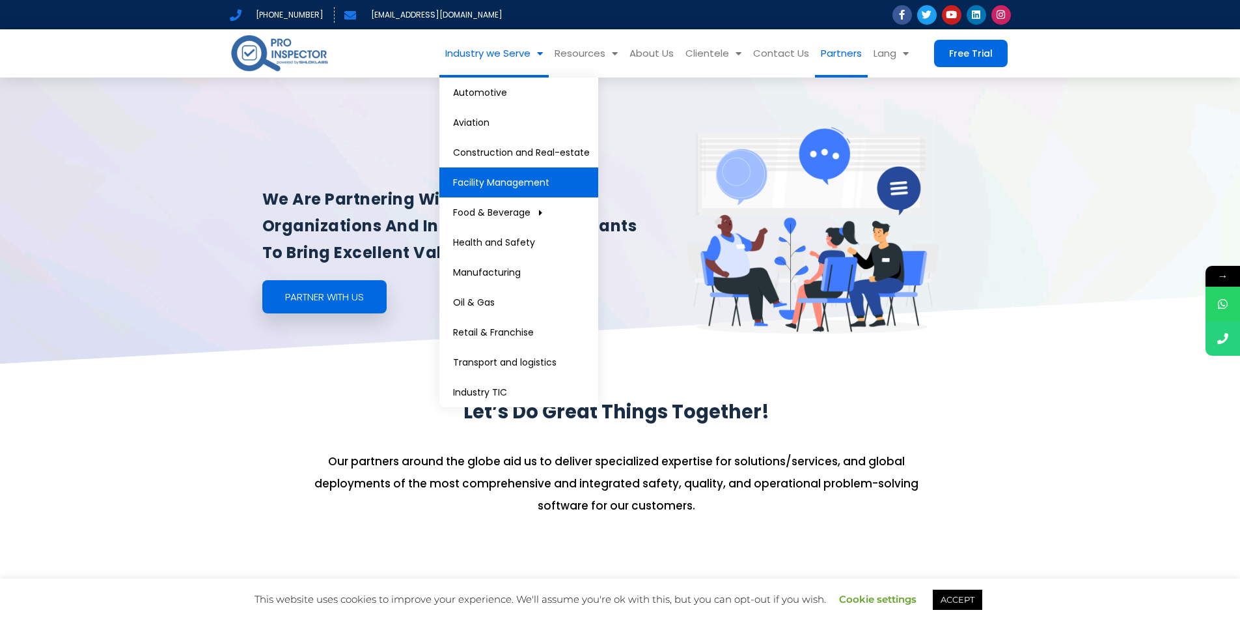
click at [519, 182] on link "Facility Management" at bounding box center [519, 182] width 159 height 30
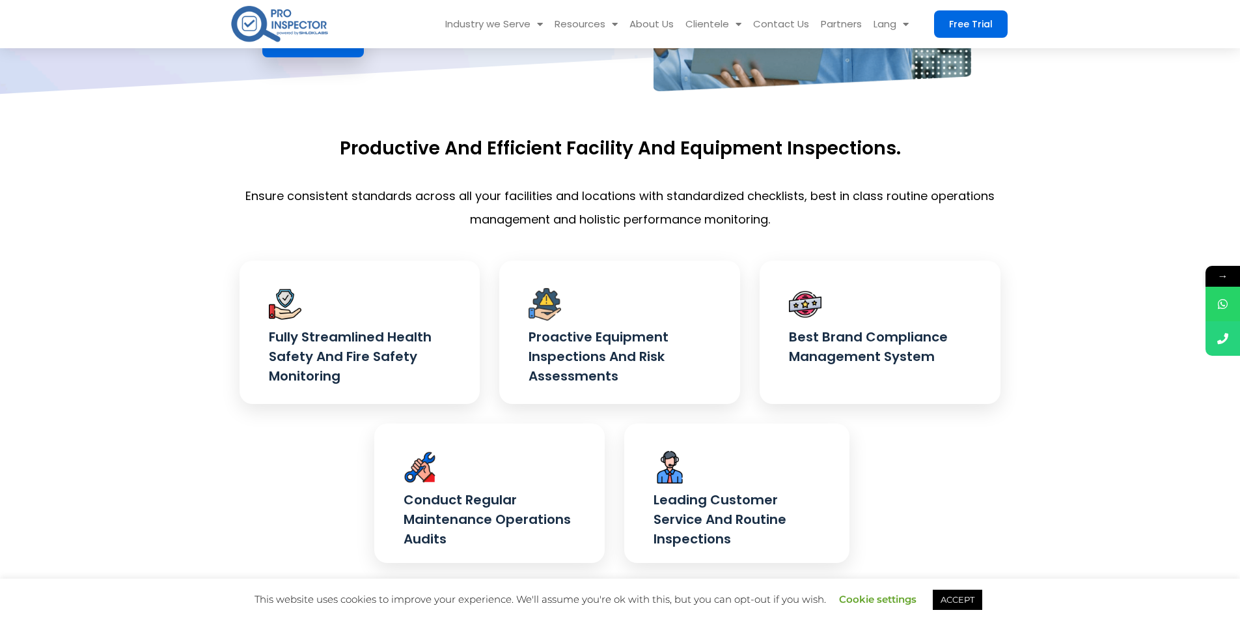
scroll to position [266, 0]
